Goal: Task Accomplishment & Management: Use online tool/utility

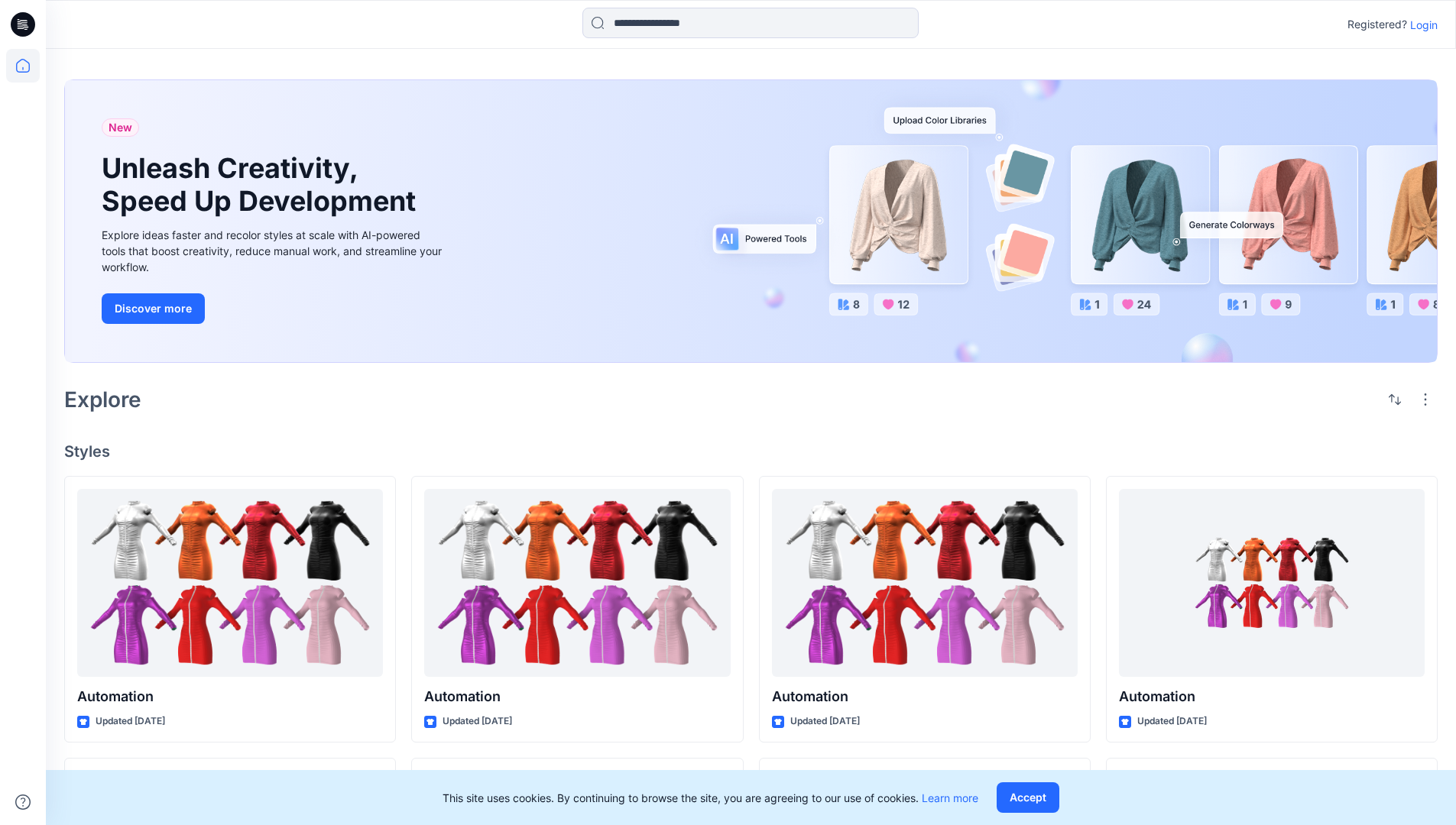
click at [1421, 24] on p "Login" at bounding box center [1424, 25] width 28 height 16
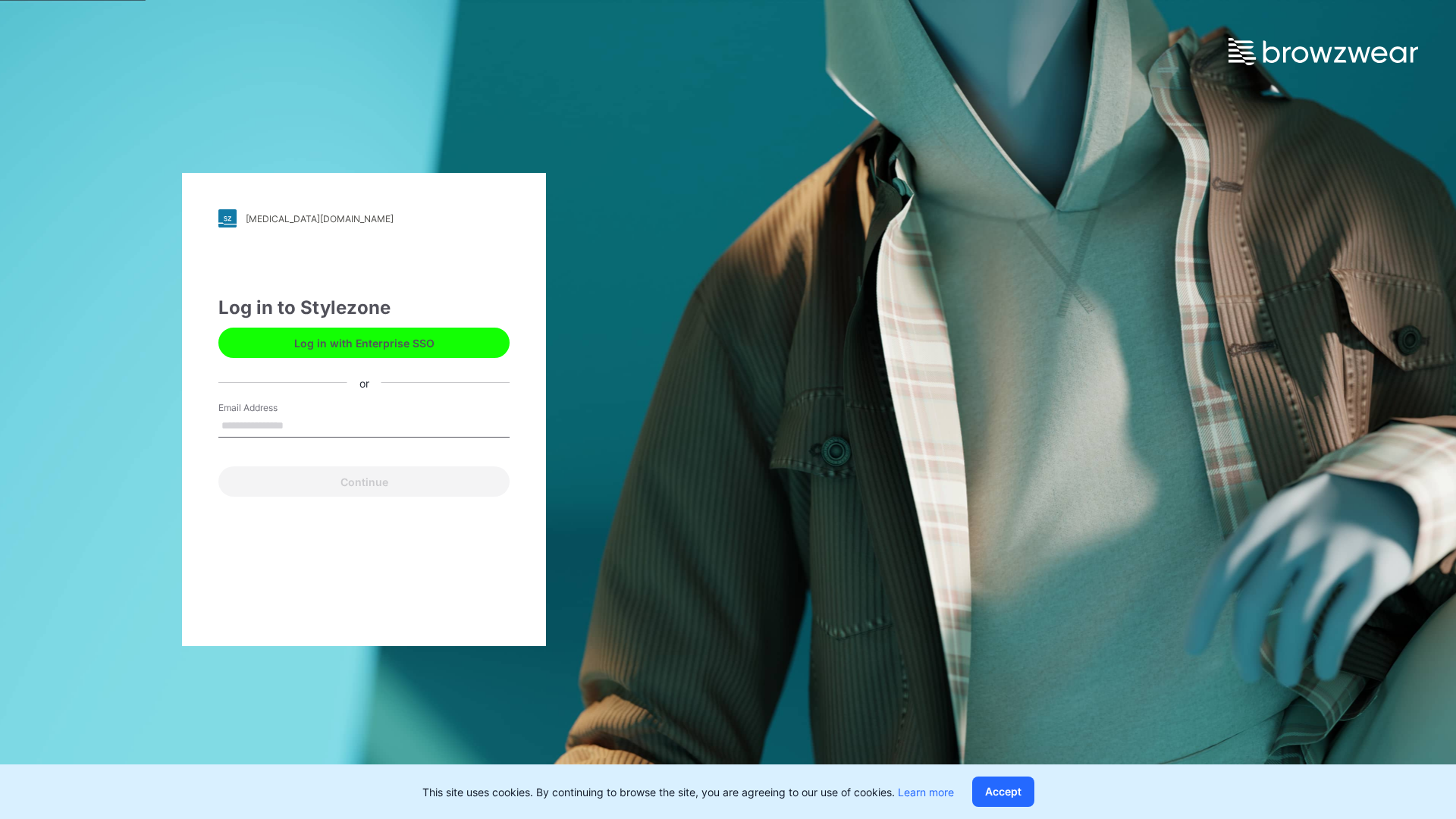
click at [299, 425] on input "Email Address" at bounding box center [364, 426] width 291 height 23
type input "**********"
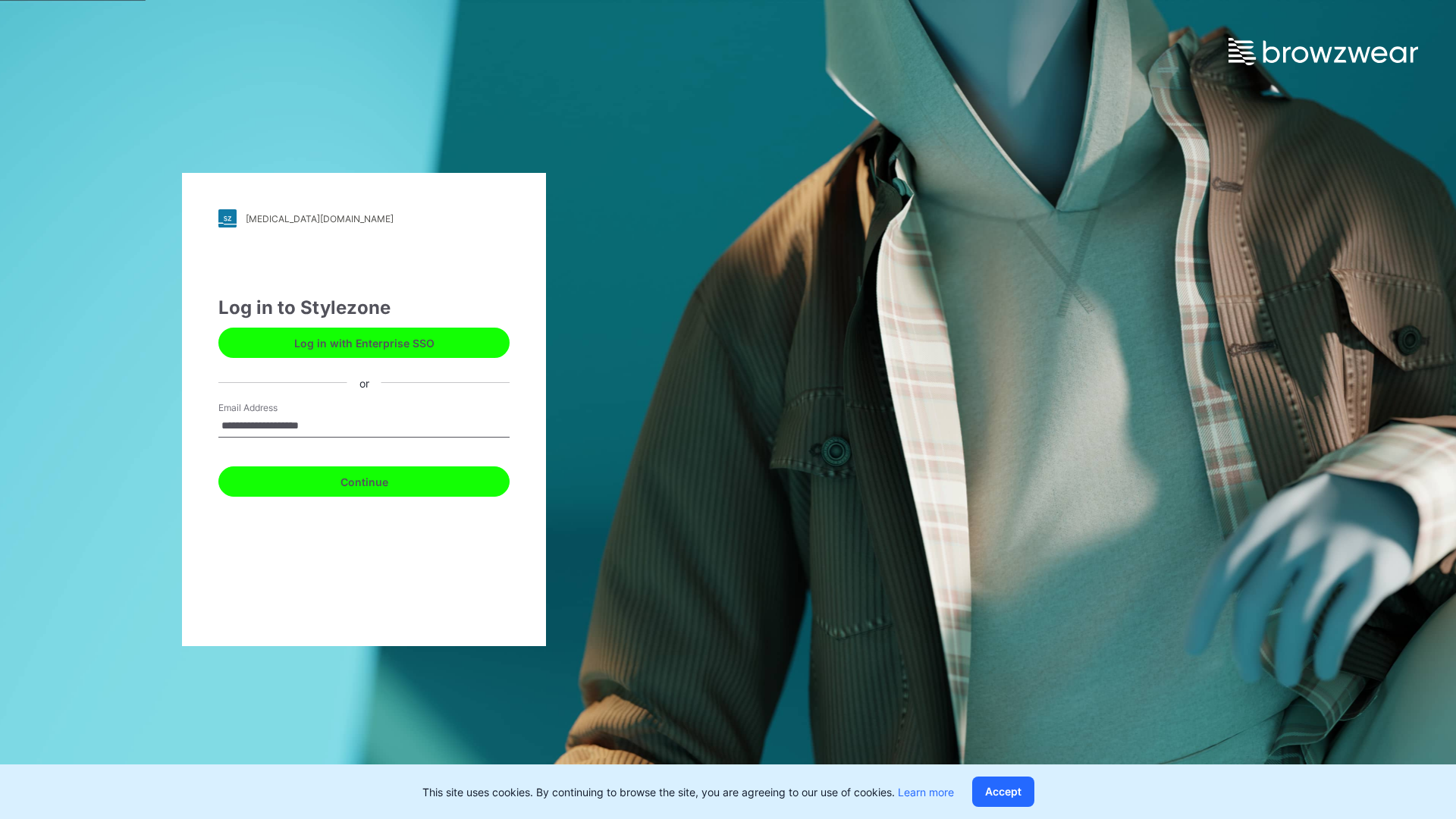
click at [380, 480] on button "Continue" at bounding box center [364, 481] width 291 height 30
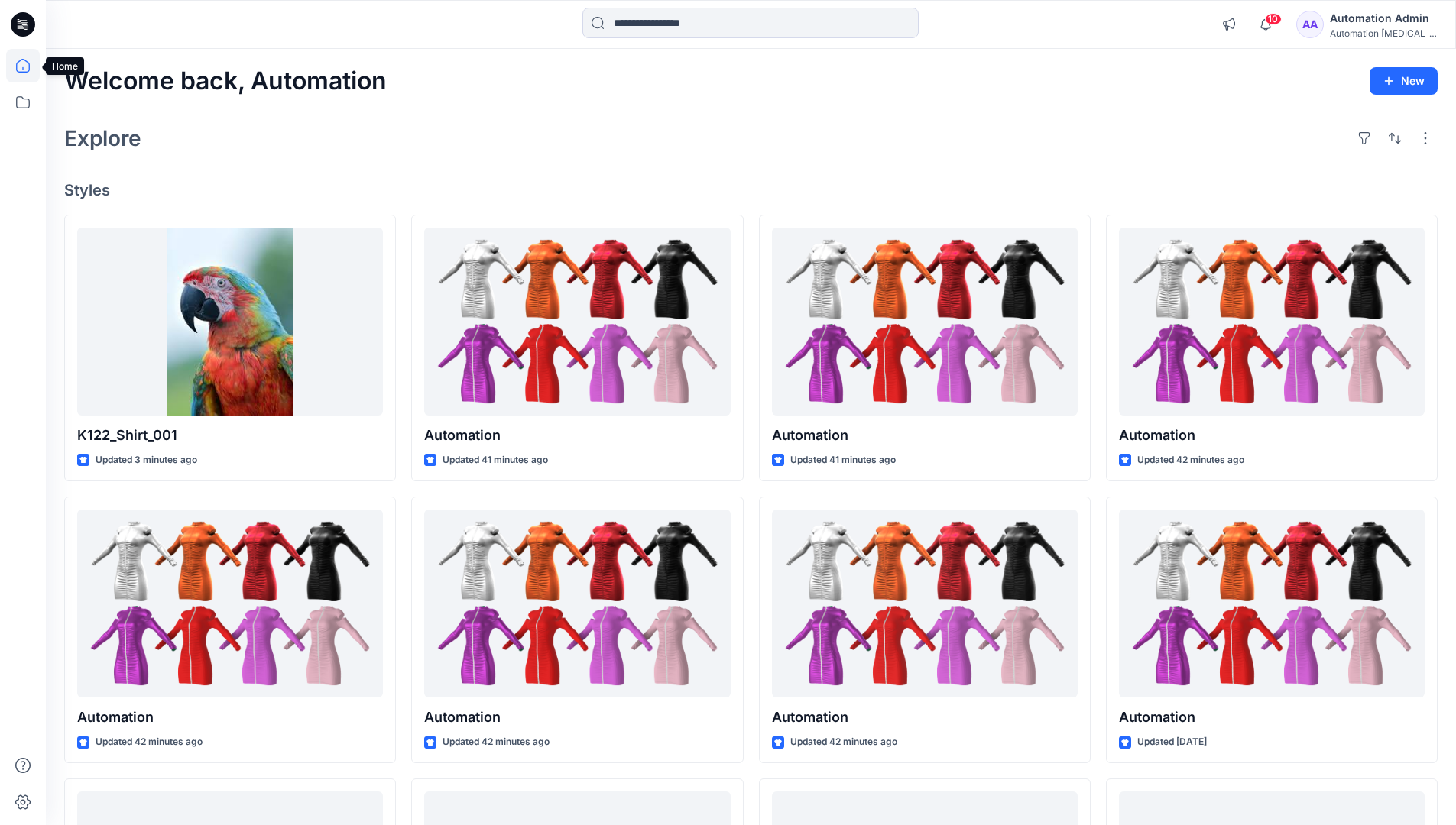
click at [29, 65] on icon at bounding box center [23, 65] width 14 height 14
click at [21, 103] on icon at bounding box center [22, 102] width 34 height 34
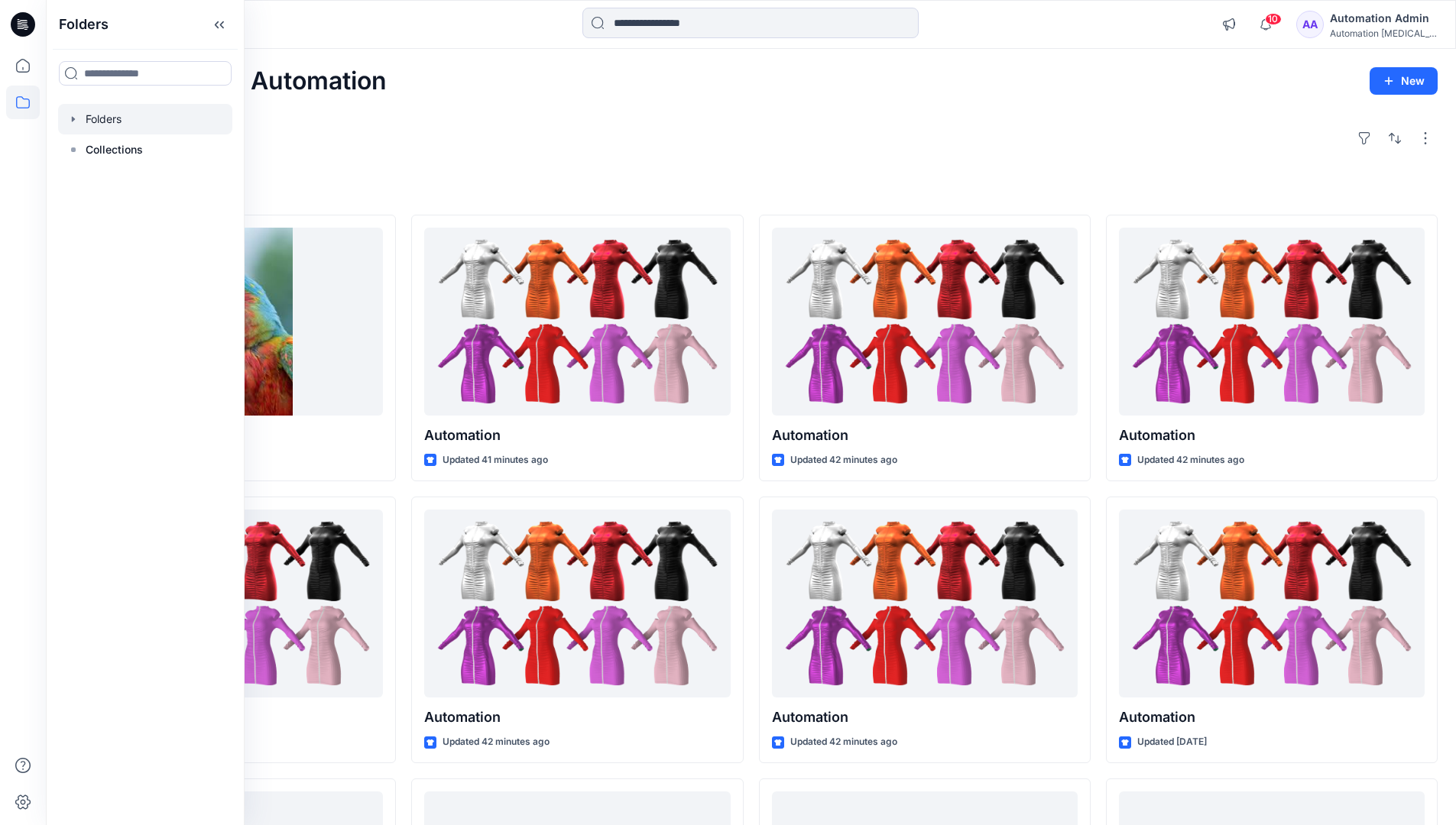
click at [109, 121] on div at bounding box center [145, 119] width 174 height 30
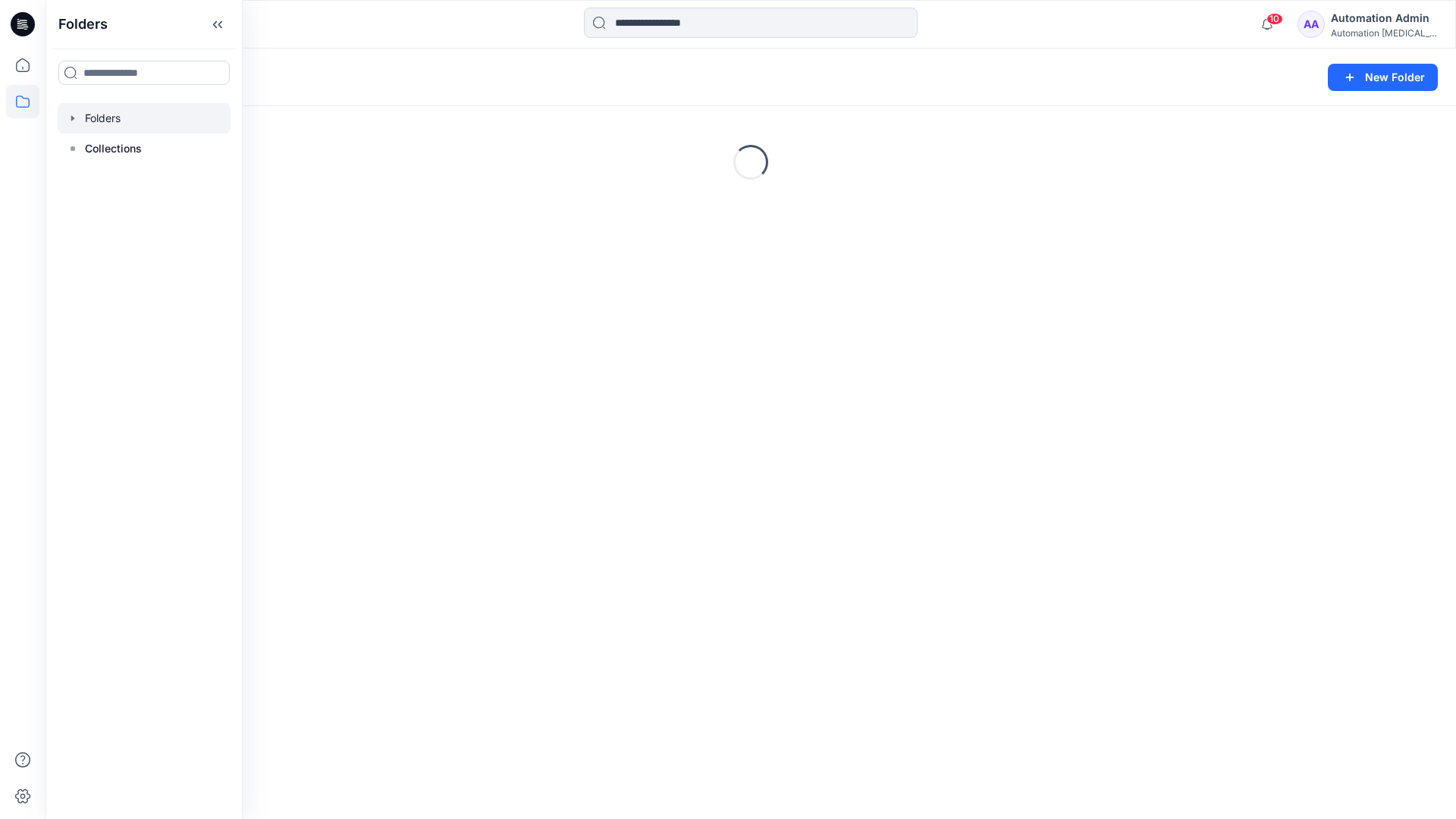
click at [596, 436] on div "Folders New Folder Loading..." at bounding box center [750, 433] width 1410 height 770
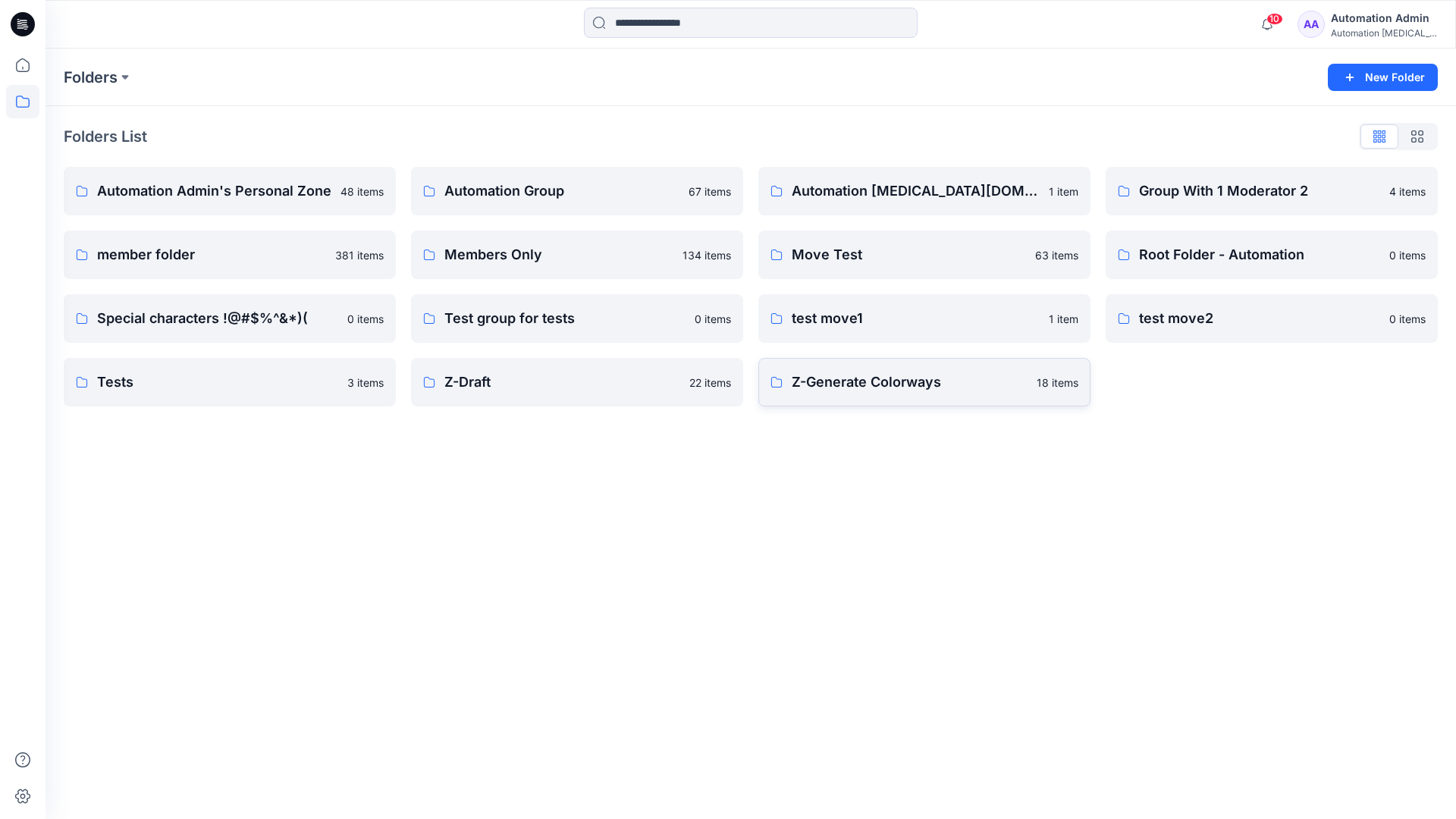
click at [854, 391] on p "Z-Generate Colorways" at bounding box center [909, 382] width 236 height 21
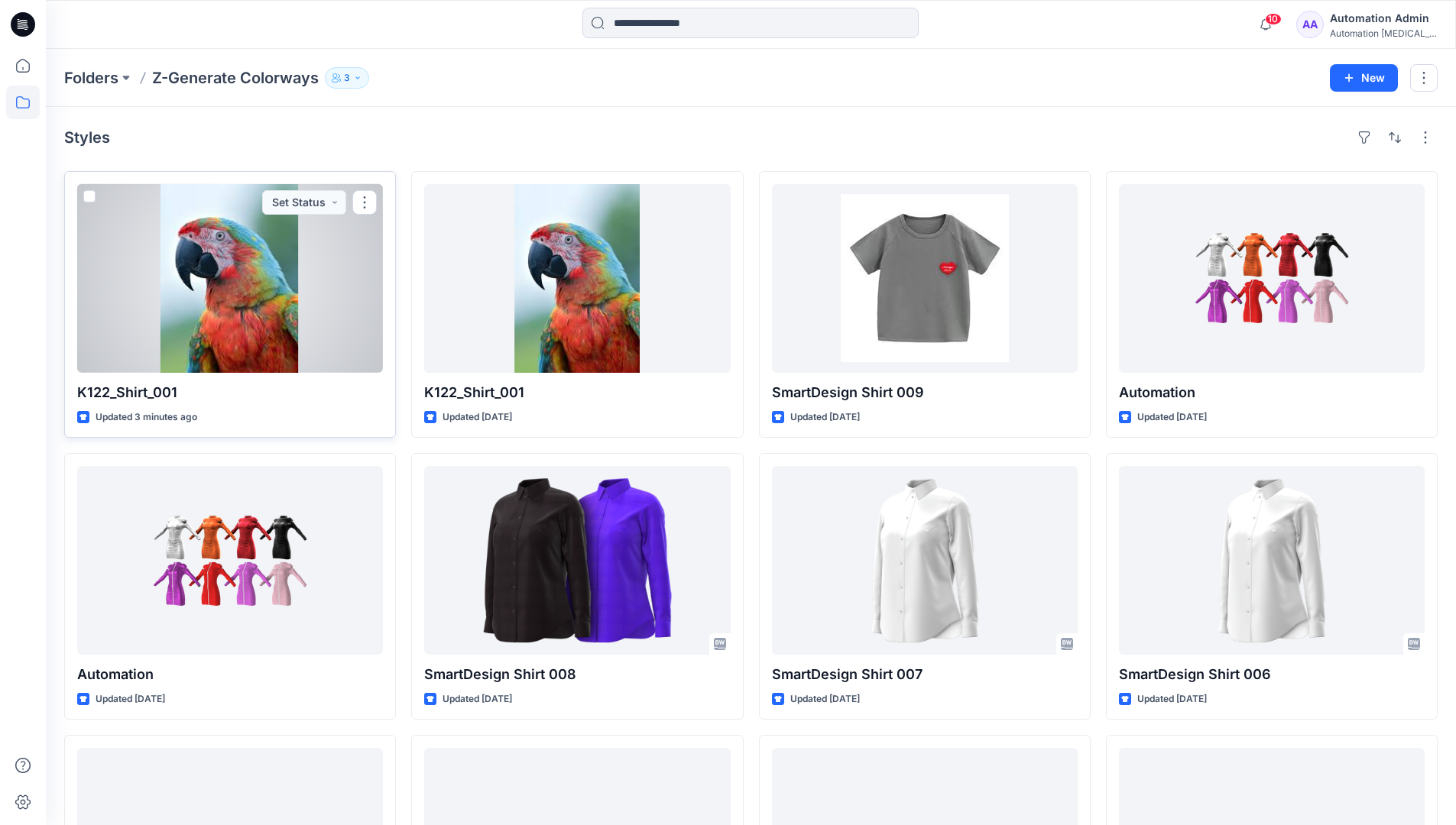
click at [90, 200] on span at bounding box center [90, 196] width 12 height 12
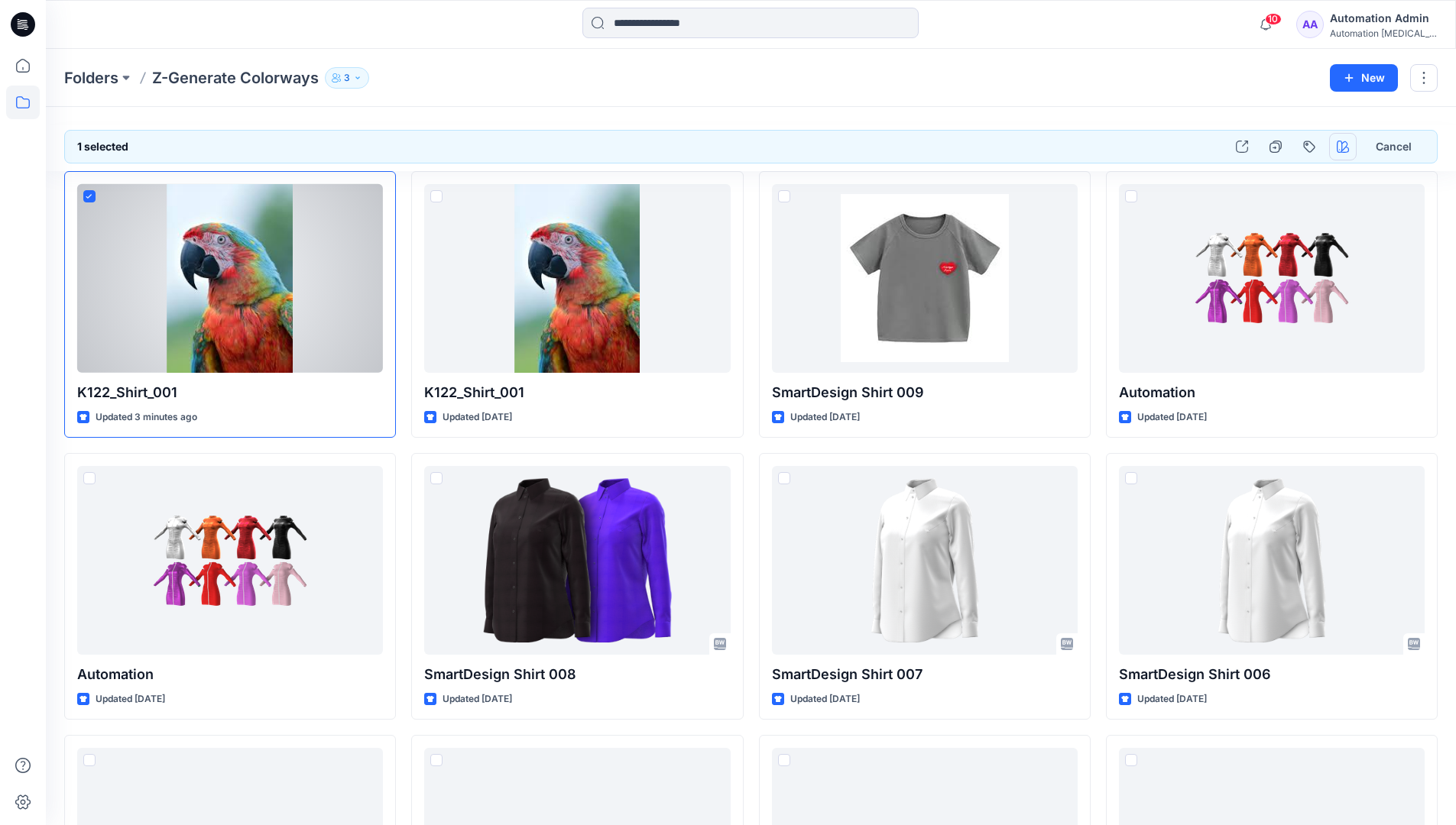
click at [1340, 148] on icon "button" at bounding box center [1343, 146] width 12 height 12
